Goal: Task Accomplishment & Management: Manage account settings

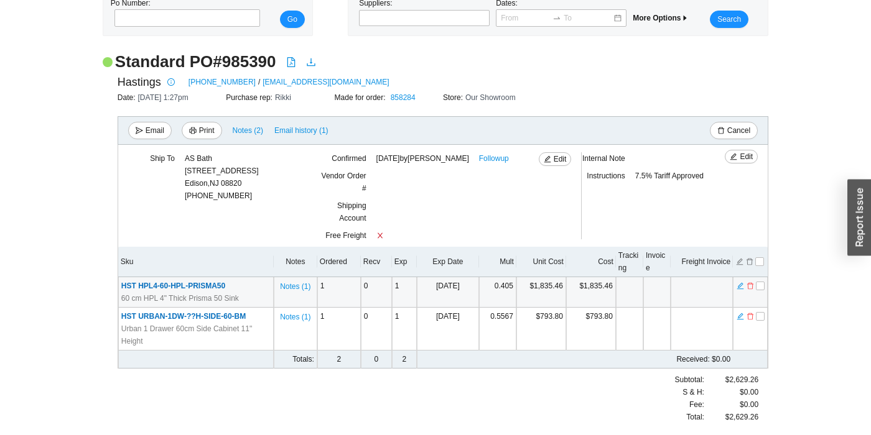
scroll to position [58, 0]
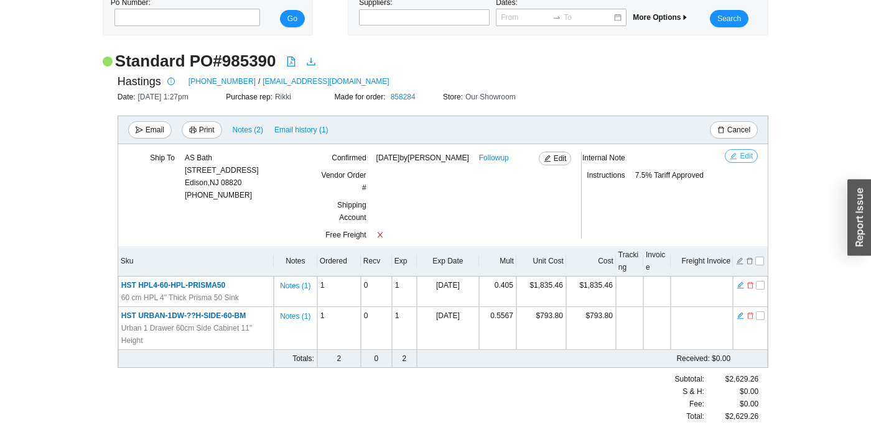
click at [736, 158] on icon "edit" at bounding box center [733, 155] width 7 height 7
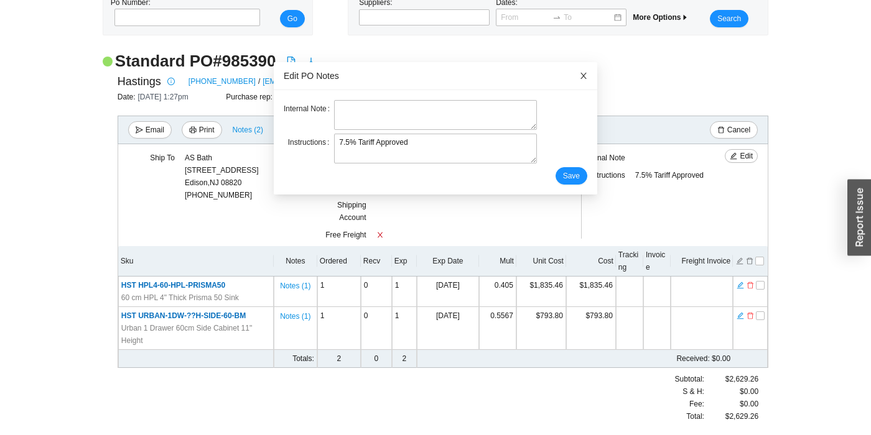
click at [580, 76] on icon "close" at bounding box center [583, 76] width 9 height 9
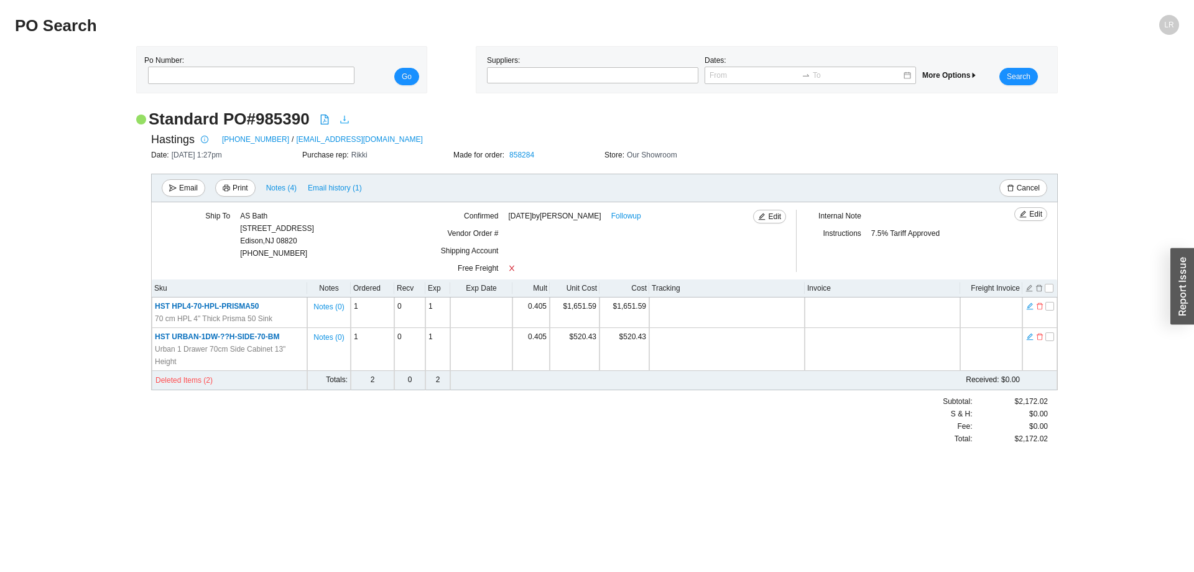
click at [343, 120] on icon "download" at bounding box center [344, 120] width 8 height 8
click at [1031, 307] on icon "edit" at bounding box center [1029, 306] width 7 height 9
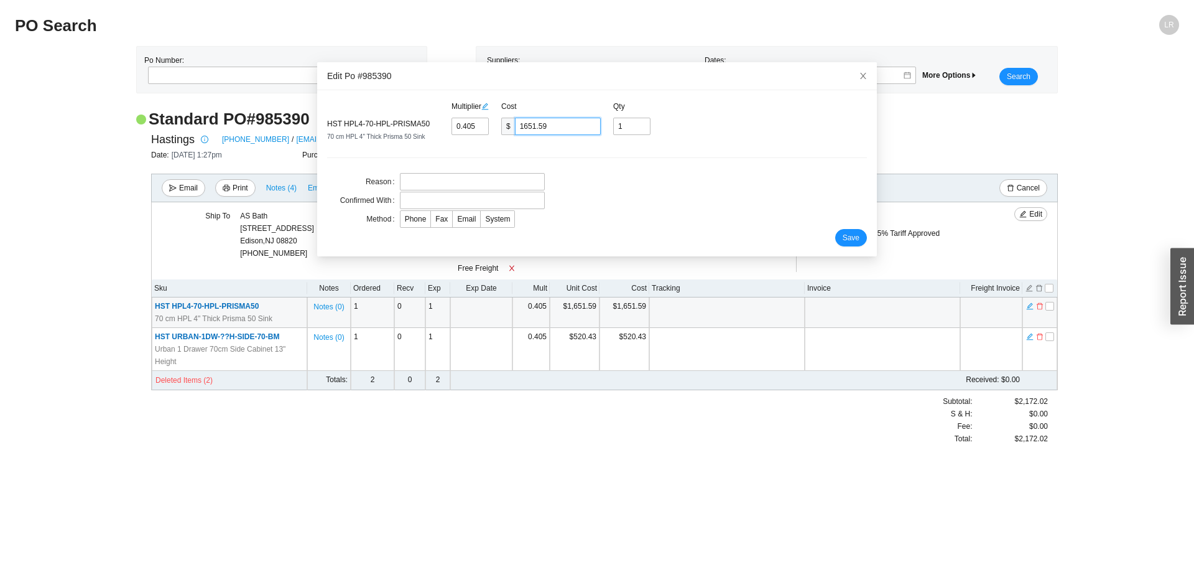
drag, startPoint x: 560, startPoint y: 128, endPoint x: 490, endPoint y: 126, distance: 70.3
click at [515, 126] on input "1651.59" at bounding box center [558, 126] width 86 height 17
paste input "835.46"
type input "0.4501"
type input "1835.46"
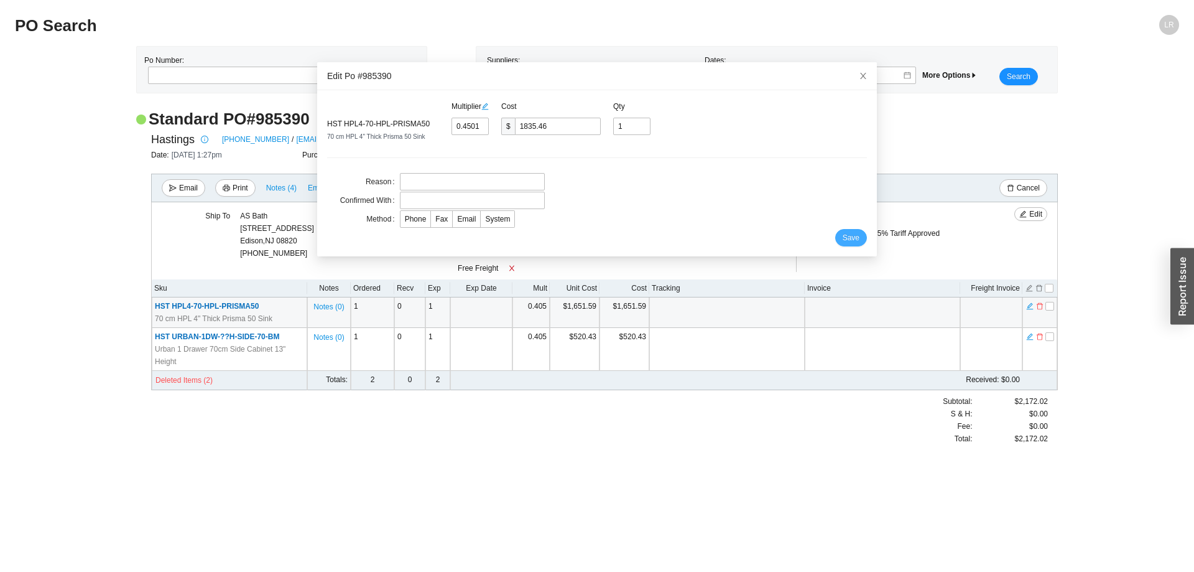
click at [845, 237] on button "Save" at bounding box center [851, 237] width 32 height 17
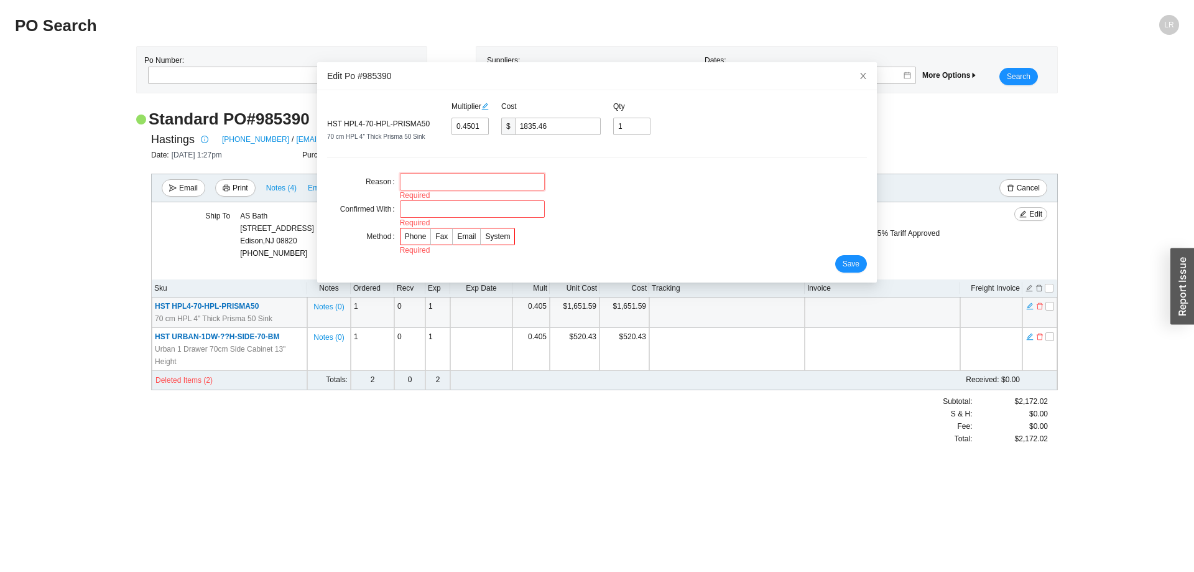
click at [432, 180] on input "text" at bounding box center [472, 181] width 145 height 17
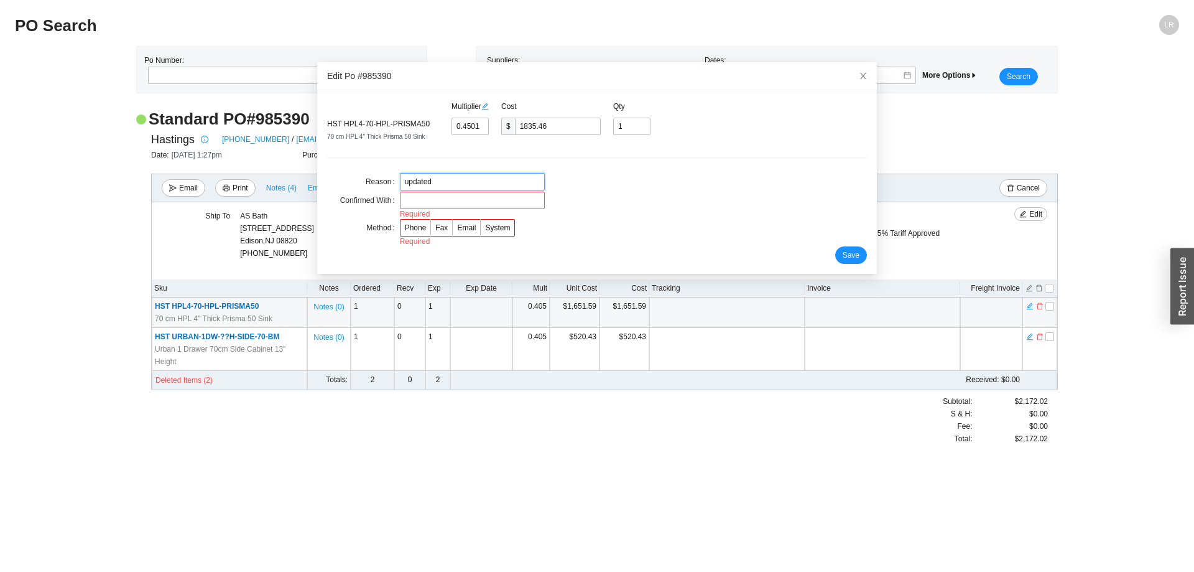
type input "updated"
click at [606, 217] on form "Multiplier Cost Qty HST HPL4-70-HPL-PRISMA50 70 cm HPL 4" Thick Prisma 50 Sink …" at bounding box center [597, 182] width 540 height 164
click at [512, 205] on input "text" at bounding box center [472, 200] width 145 height 17
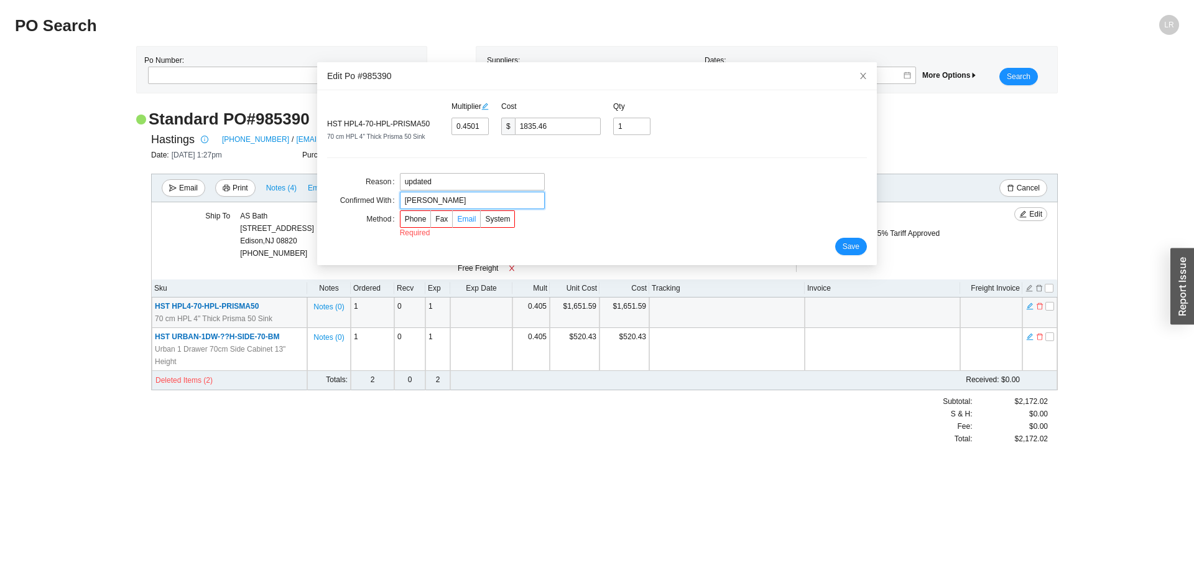
type input "chris"
click at [458, 217] on span "Email" at bounding box center [466, 219] width 19 height 9
click at [453, 221] on input "Email" at bounding box center [453, 221] width 0 height 0
click at [849, 240] on span "Save" at bounding box center [851, 237] width 17 height 12
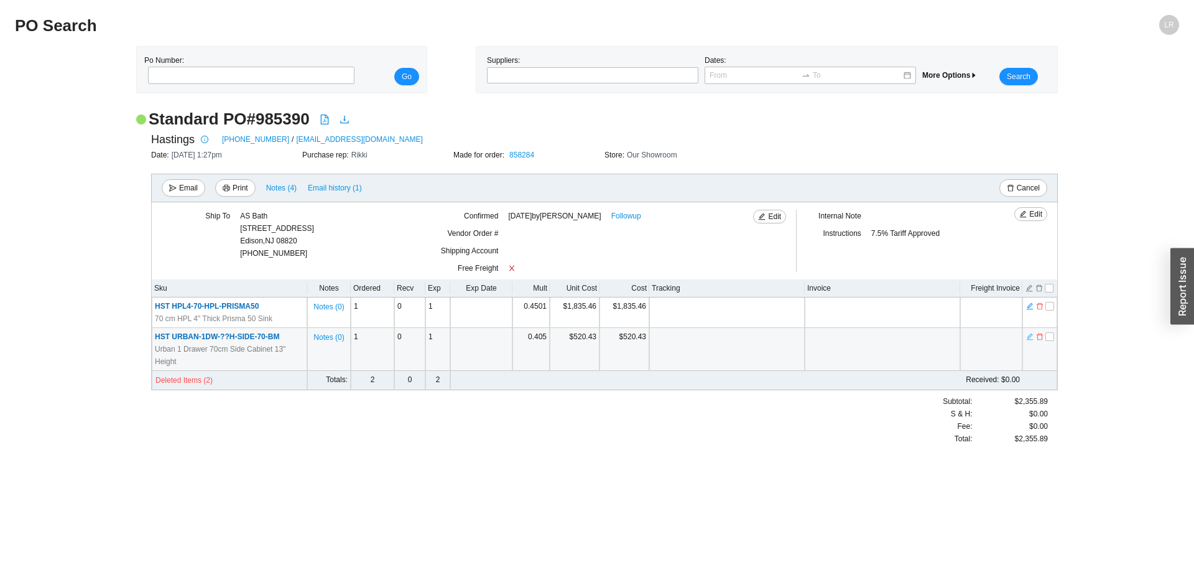
click at [1030, 337] on icon "edit" at bounding box center [1029, 336] width 7 height 9
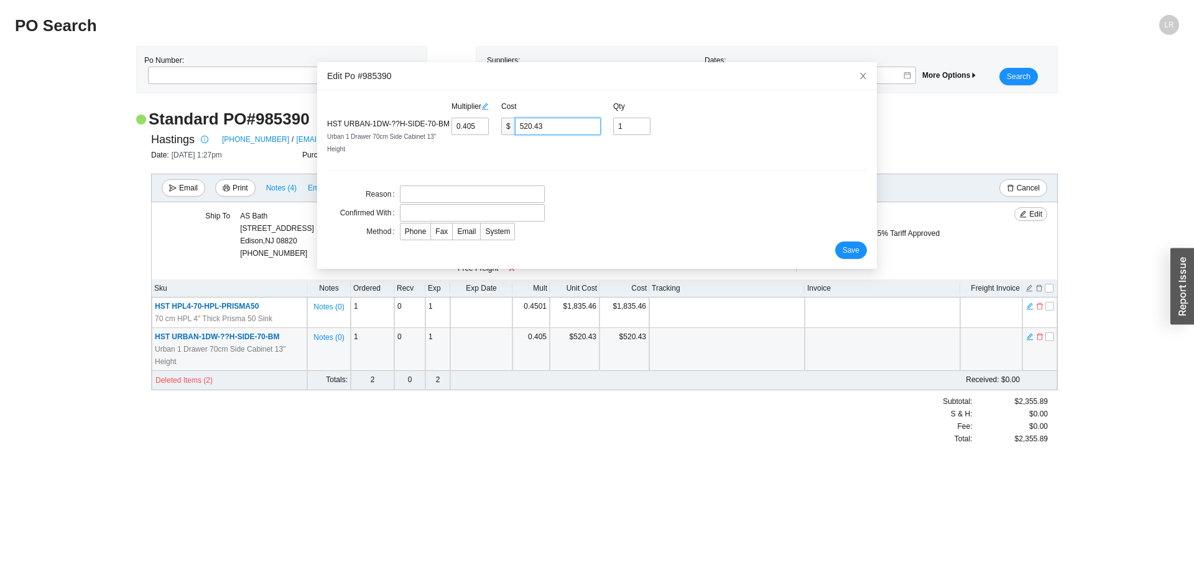
drag, startPoint x: 545, startPoint y: 121, endPoint x: 476, endPoint y: 125, distance: 68.5
click at [515, 125] on input "520.43" at bounding box center [558, 126] width 86 height 17
paste input "793.80"
type input "0.6177"
type input "793.8"
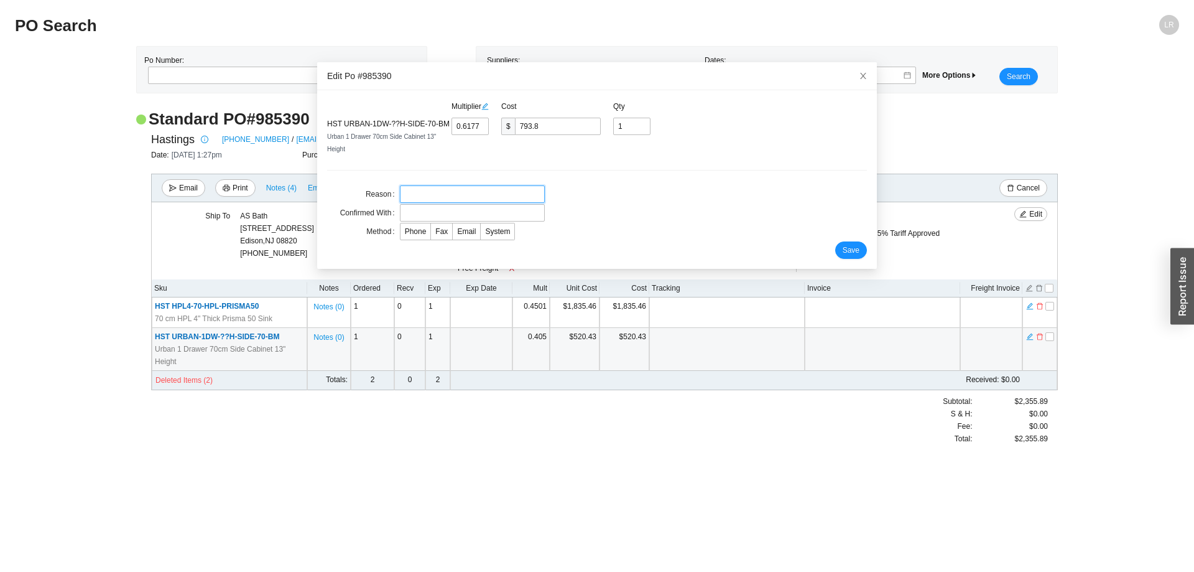
click at [434, 193] on input "text" at bounding box center [472, 193] width 145 height 17
type input "updated"
drag, startPoint x: 664, startPoint y: 228, endPoint x: 435, endPoint y: 239, distance: 229.2
click at [661, 228] on form "Multiplier Cost Qty HST URBAN-1DW-??H-SIDE-70-BM Urban 1 Drawer 70cm Side Cabin…" at bounding box center [597, 179] width 540 height 159
click at [448, 215] on input "text" at bounding box center [472, 212] width 145 height 17
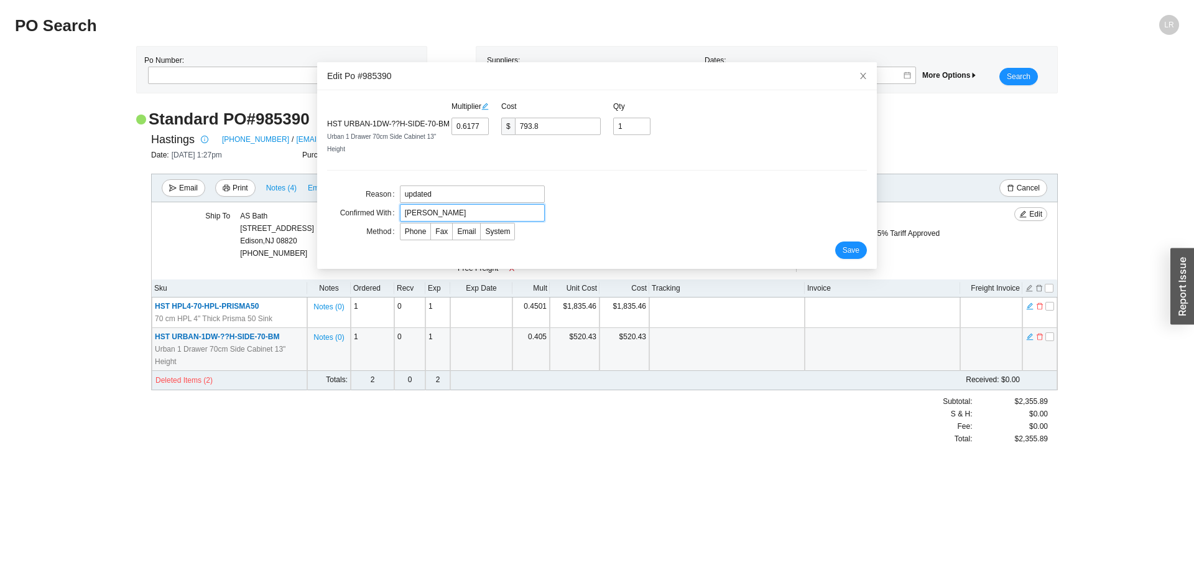
type input "chris"
click at [589, 195] on form "Multiplier Cost Qty HST URBAN-1DW-??H-SIDE-70-BM Urban 1 Drawer 70cm Side Cabin…" at bounding box center [597, 179] width 540 height 159
click at [471, 231] on span "Email" at bounding box center [466, 231] width 19 height 9
click at [453, 234] on input "Email" at bounding box center [453, 234] width 0 height 0
click at [848, 253] on span "Save" at bounding box center [851, 250] width 17 height 12
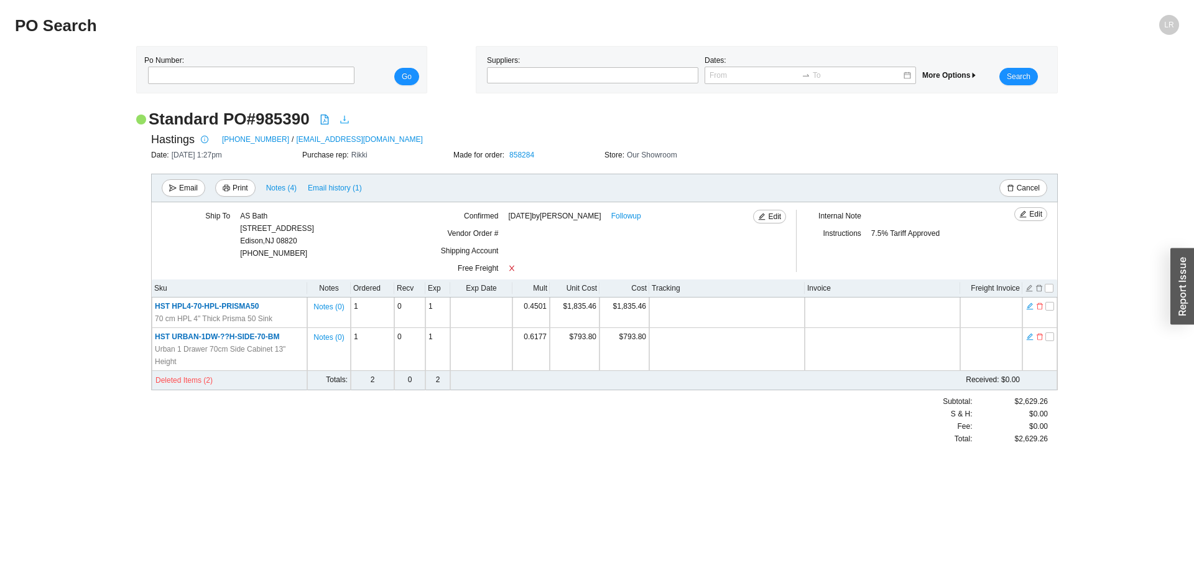
click at [345, 119] on icon "download" at bounding box center [345, 119] width 10 height 10
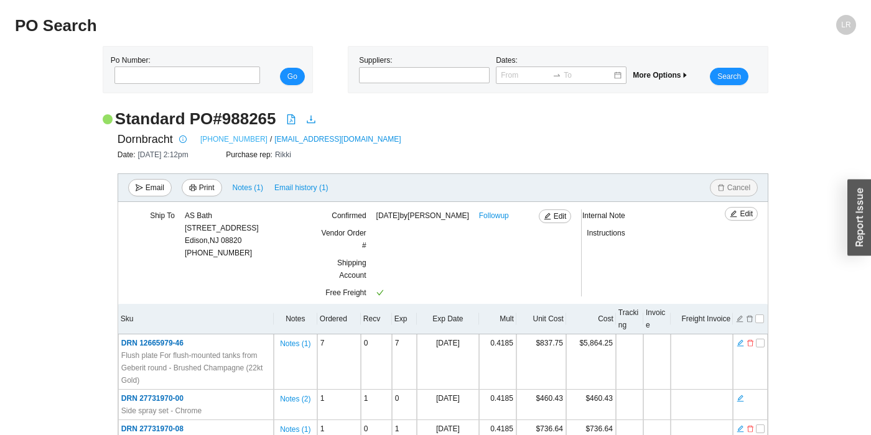
click at [238, 142] on link "[PHONE_NUMBER]" at bounding box center [233, 139] width 67 height 12
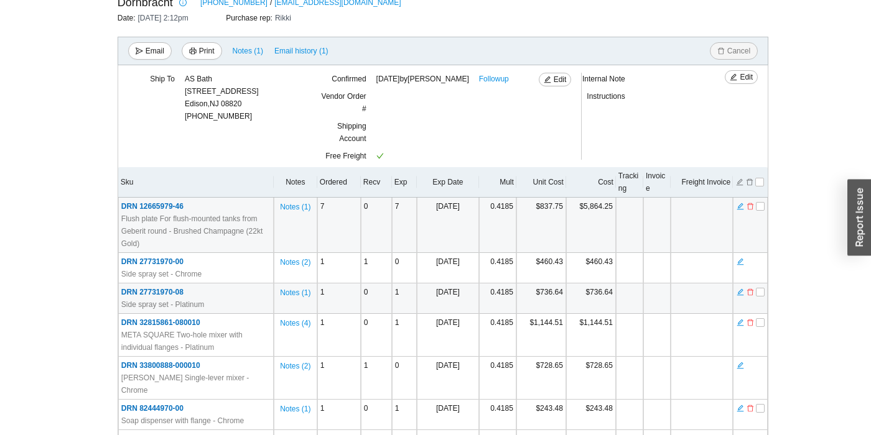
scroll to position [190, 0]
